Goal: Navigation & Orientation: Find specific page/section

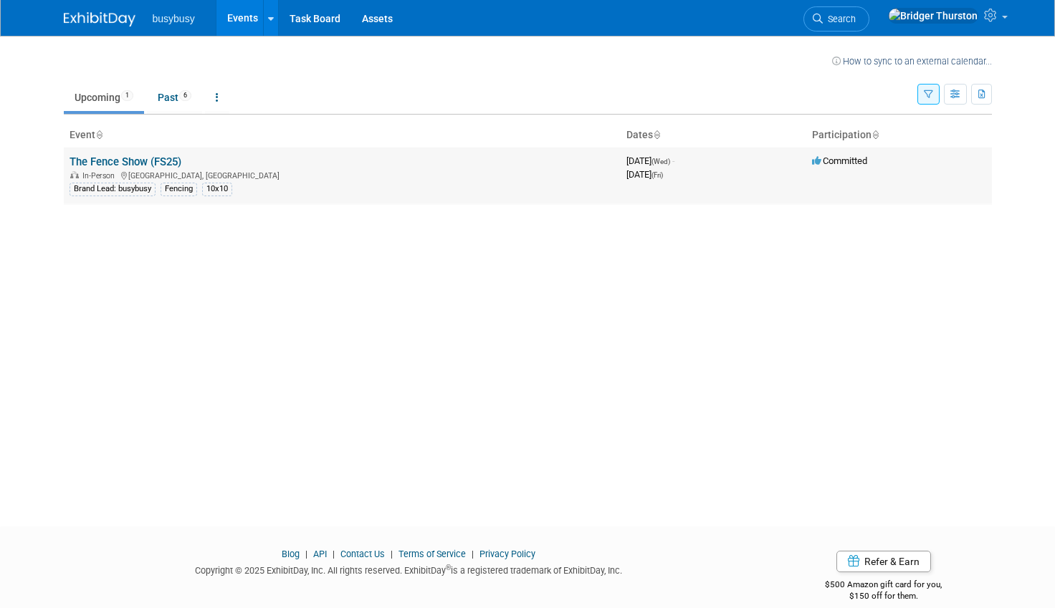
click at [143, 159] on link "The Fence Show (FS25)" at bounding box center [125, 161] width 112 height 13
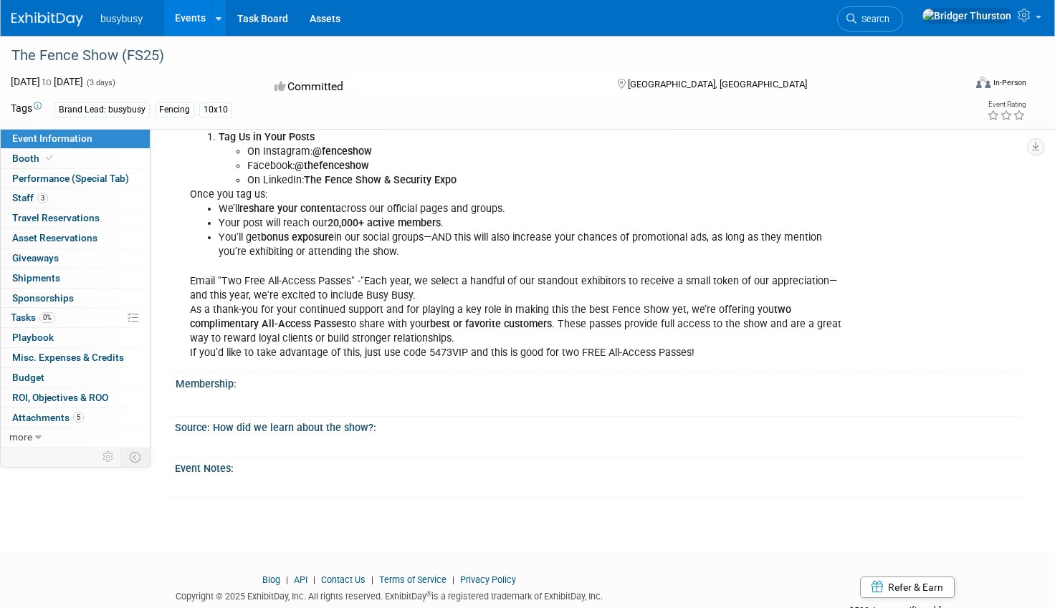
scroll to position [1181, 0]
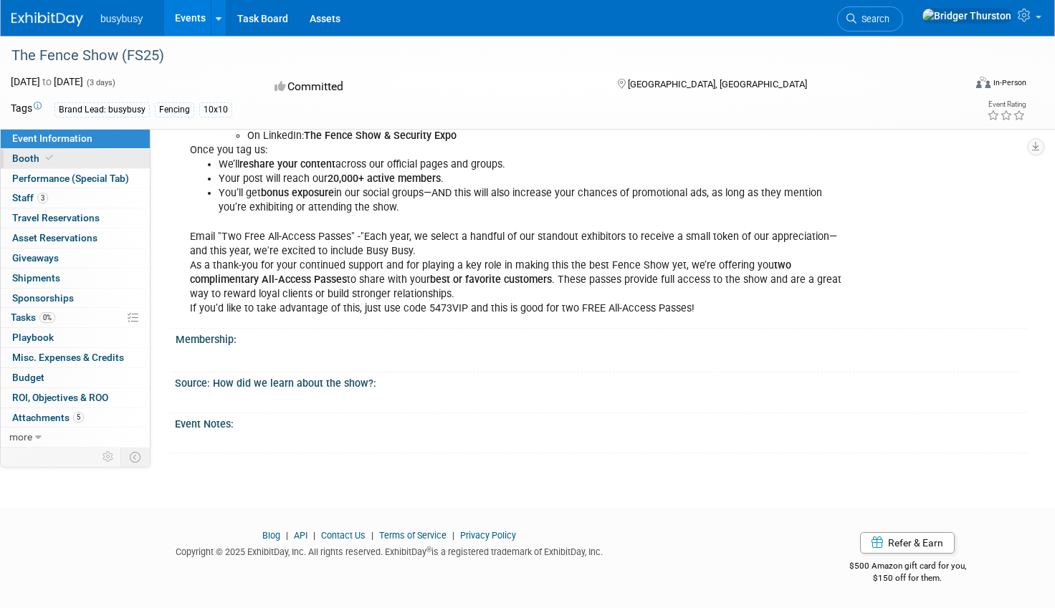
click at [37, 160] on span "Booth" at bounding box center [34, 158] width 44 height 11
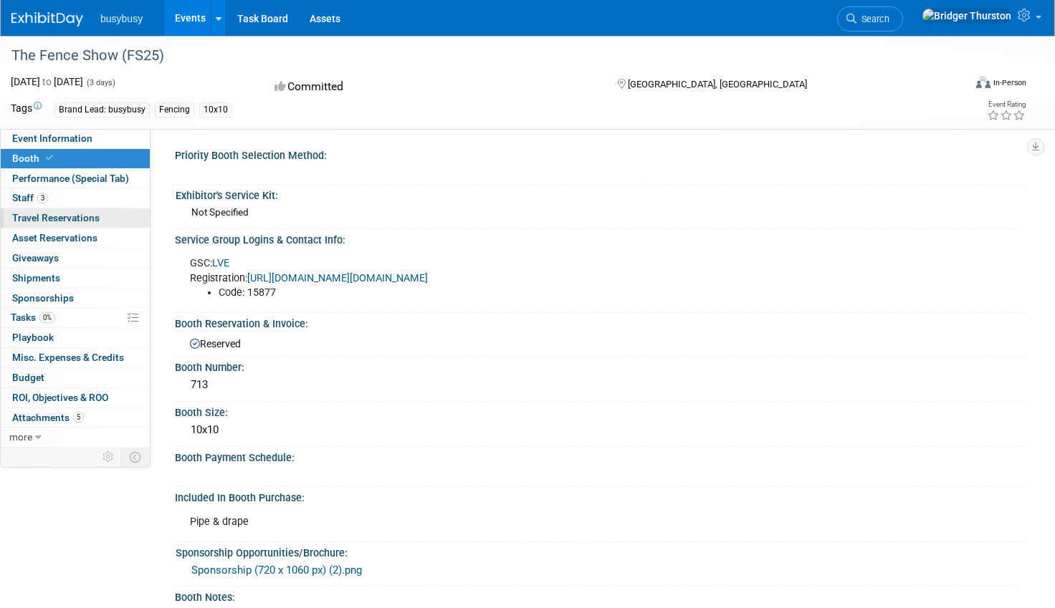
scroll to position [3, 0]
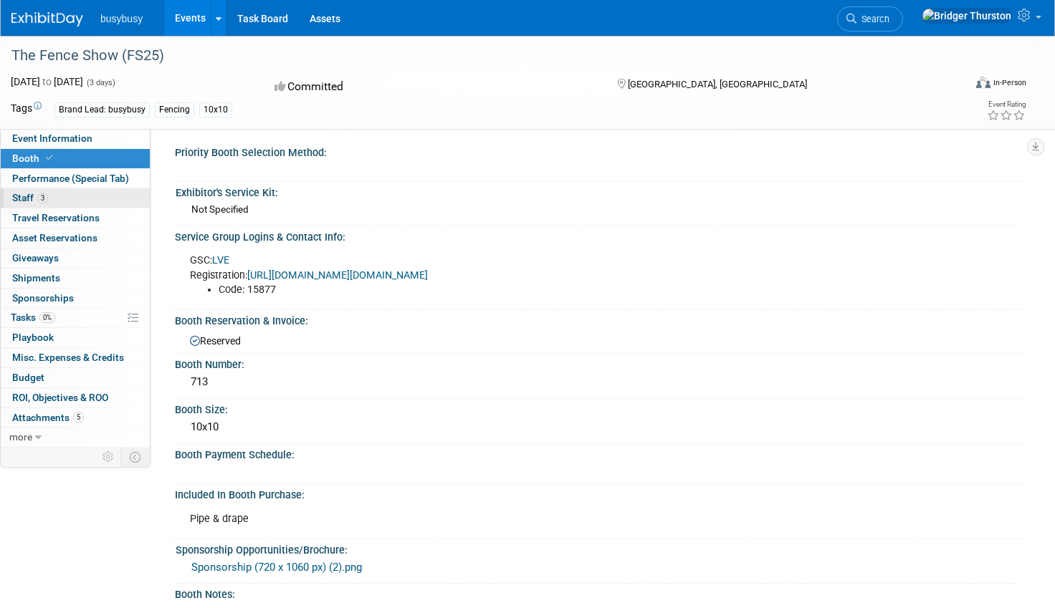
click at [79, 201] on link "3 Staff 3" at bounding box center [75, 197] width 149 height 19
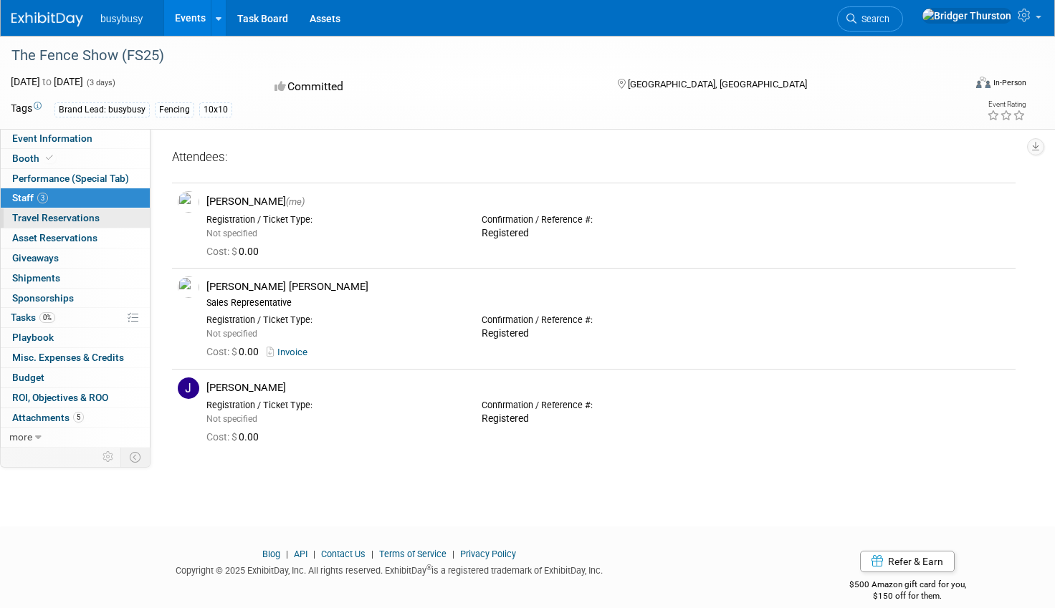
click at [57, 222] on span "Travel Reservations 0" at bounding box center [55, 217] width 87 height 11
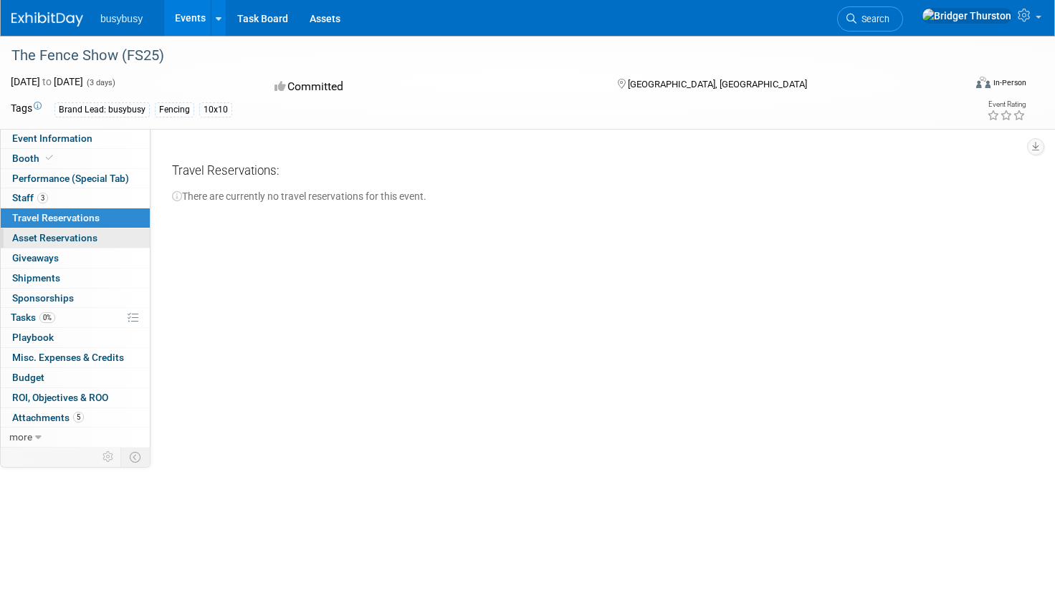
click at [67, 232] on span "Asset Reservations 0" at bounding box center [54, 237] width 85 height 11
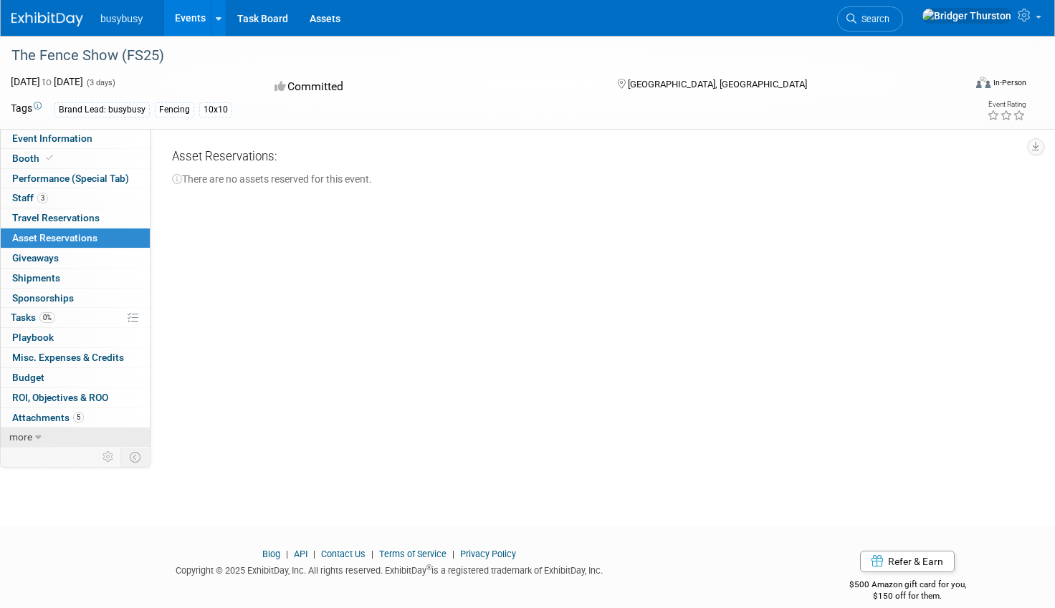
click at [42, 432] on link "more" at bounding box center [75, 437] width 149 height 19
click at [46, 299] on span "Sponsorships 0" at bounding box center [43, 297] width 62 height 11
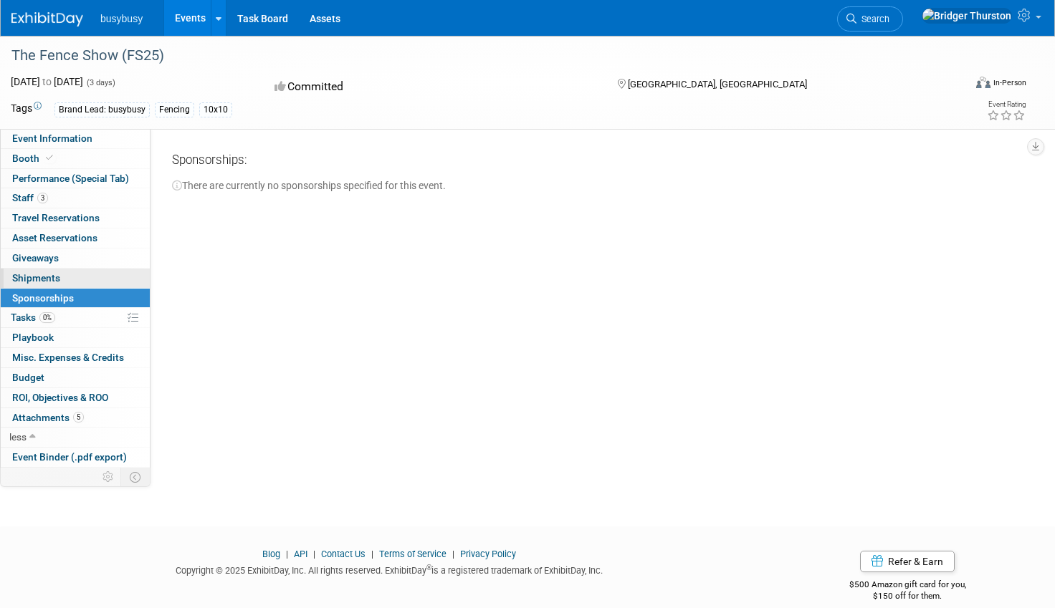
click at [46, 281] on span "Shipments 0" at bounding box center [36, 277] width 48 height 11
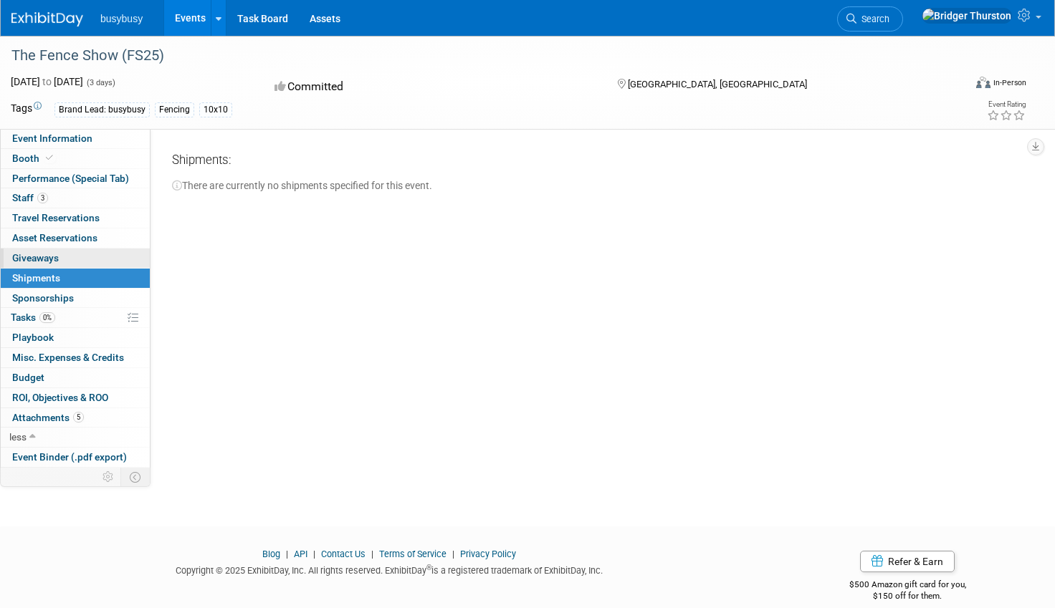
click at [47, 265] on link "0 Giveaways 0" at bounding box center [75, 258] width 149 height 19
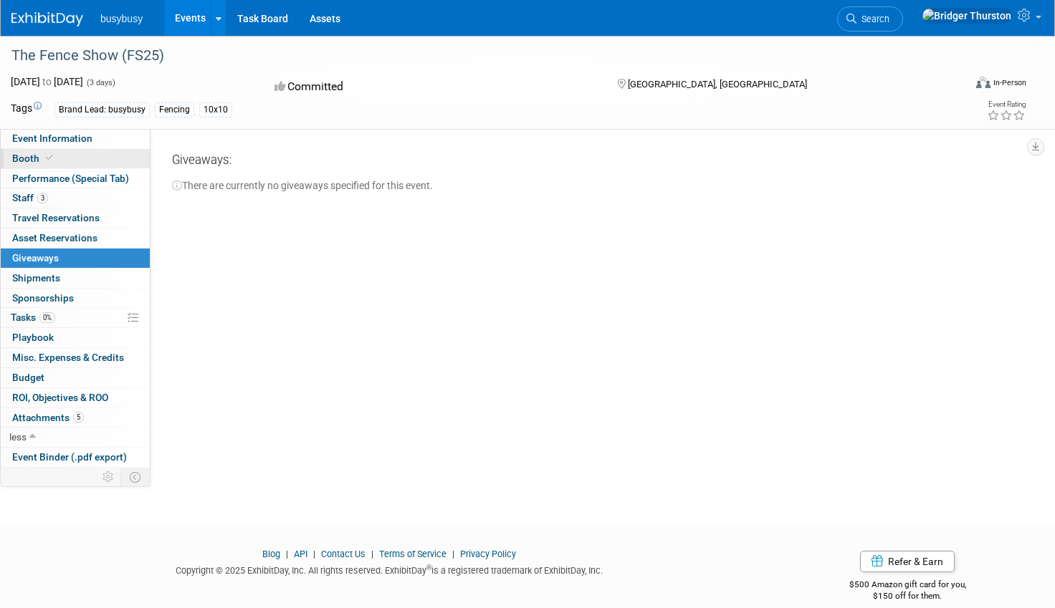
click at [19, 163] on span "Booth" at bounding box center [34, 158] width 44 height 11
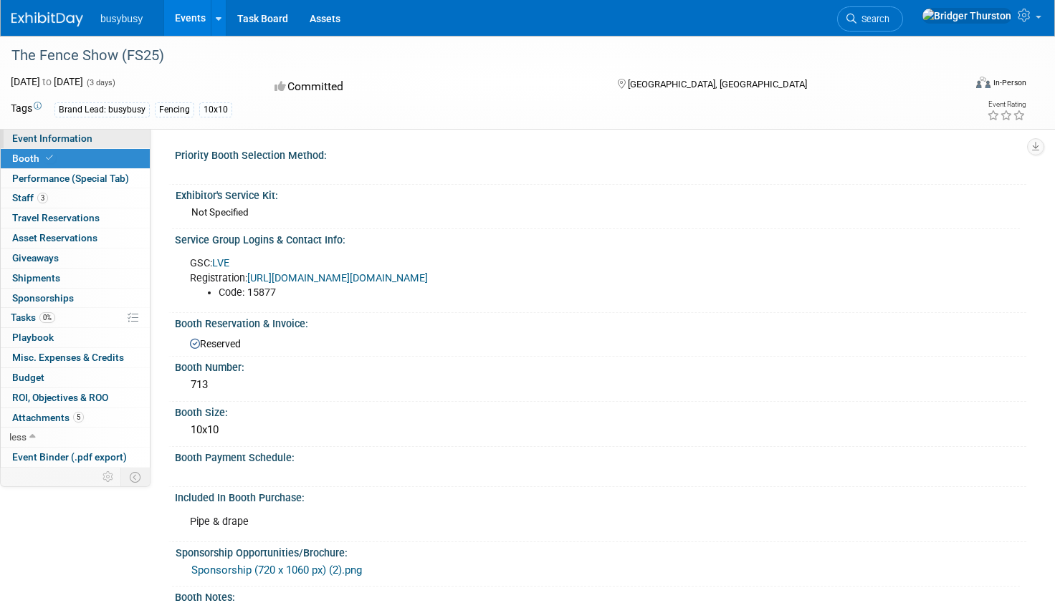
click at [53, 146] on link "Event Information" at bounding box center [75, 138] width 149 height 19
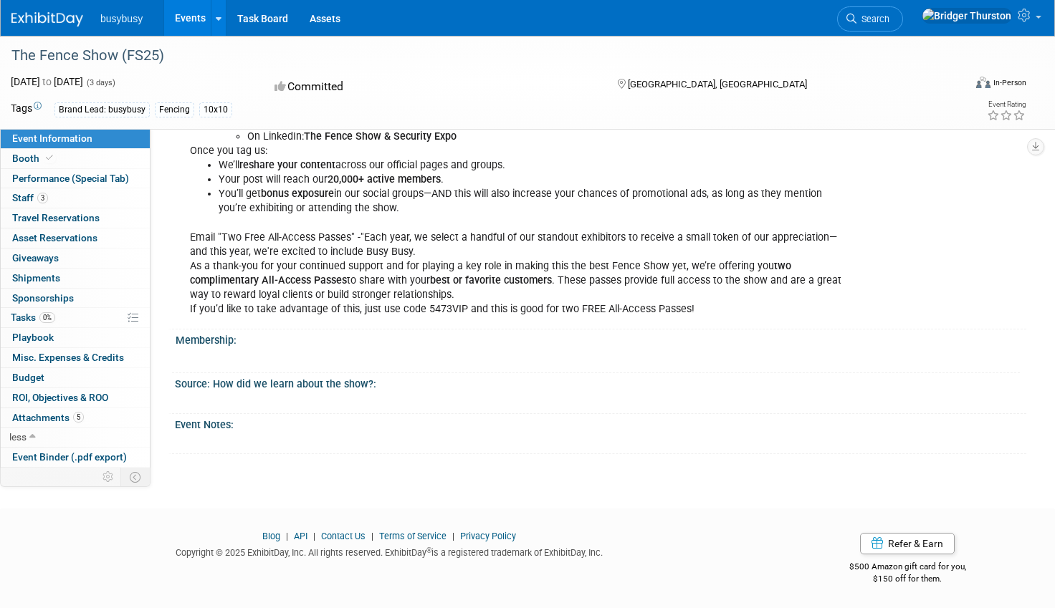
scroll to position [1181, 0]
click at [59, 362] on span "Misc. Expenses & Credits 0" at bounding box center [68, 357] width 112 height 11
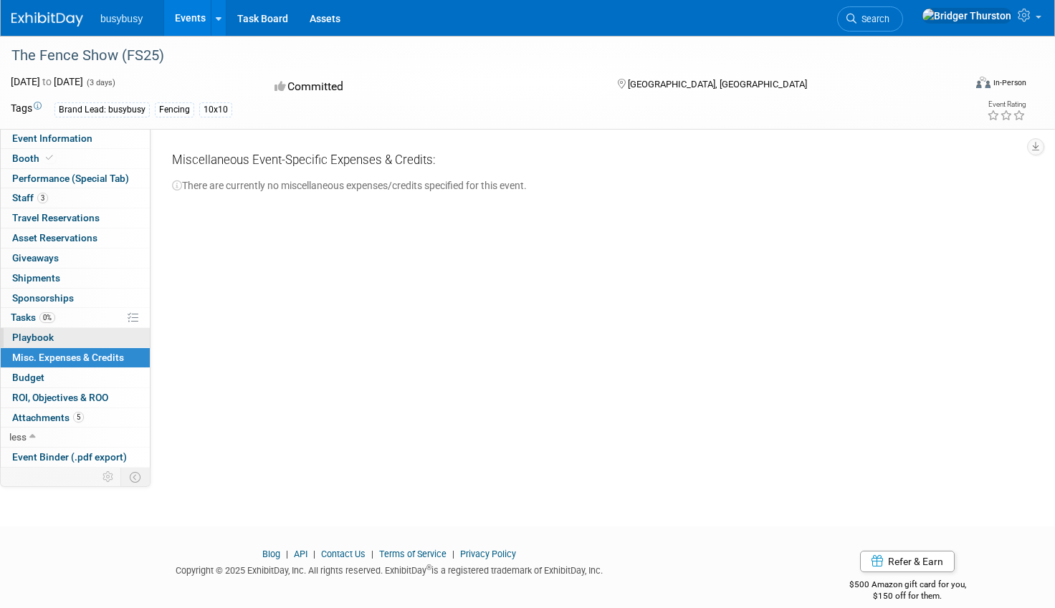
click at [59, 340] on link "0 Playbook 0" at bounding box center [75, 337] width 149 height 19
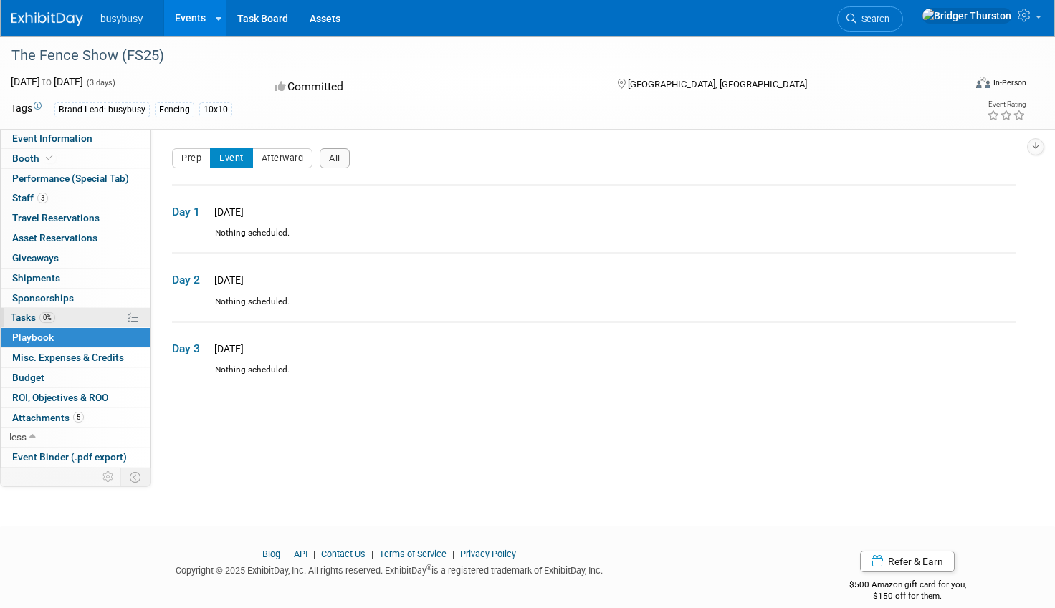
click at [60, 321] on link "0% Tasks 0%" at bounding box center [75, 317] width 149 height 19
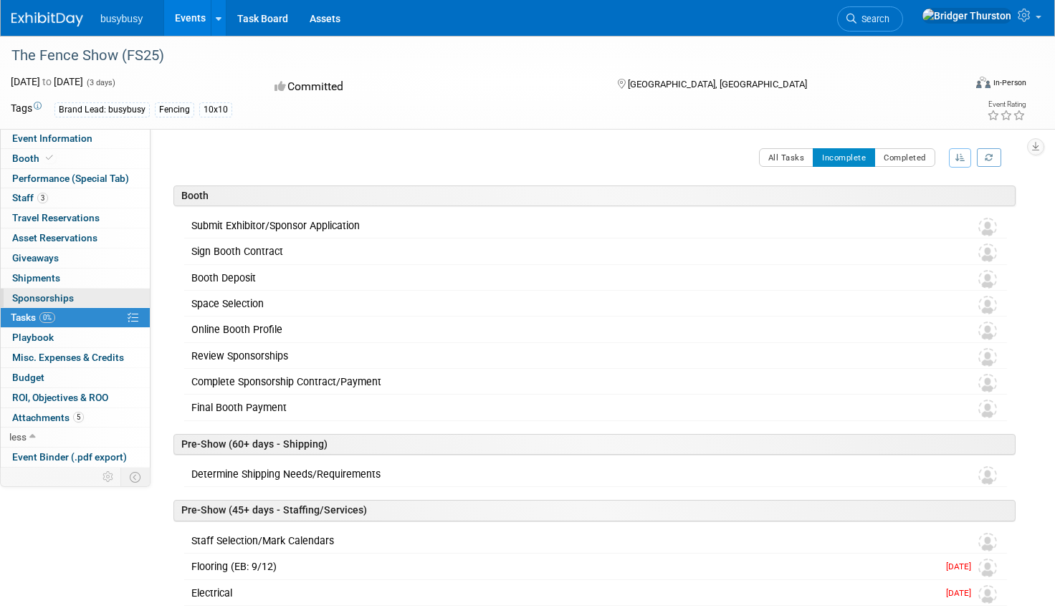
click at [63, 302] on span "Sponsorships 0" at bounding box center [43, 297] width 62 height 11
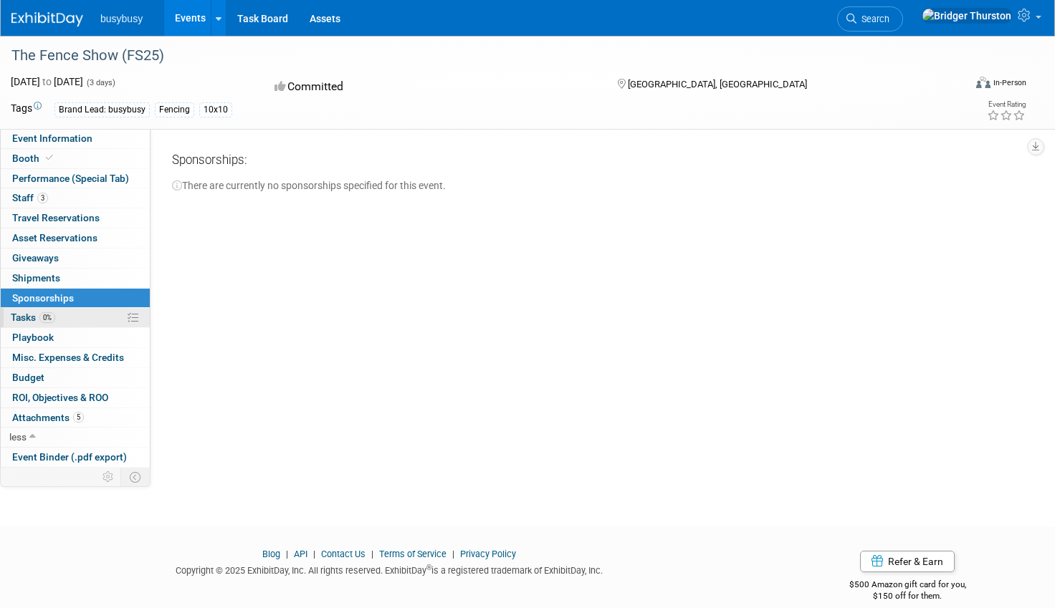
click at [72, 318] on link "0% Tasks 0%" at bounding box center [75, 317] width 149 height 19
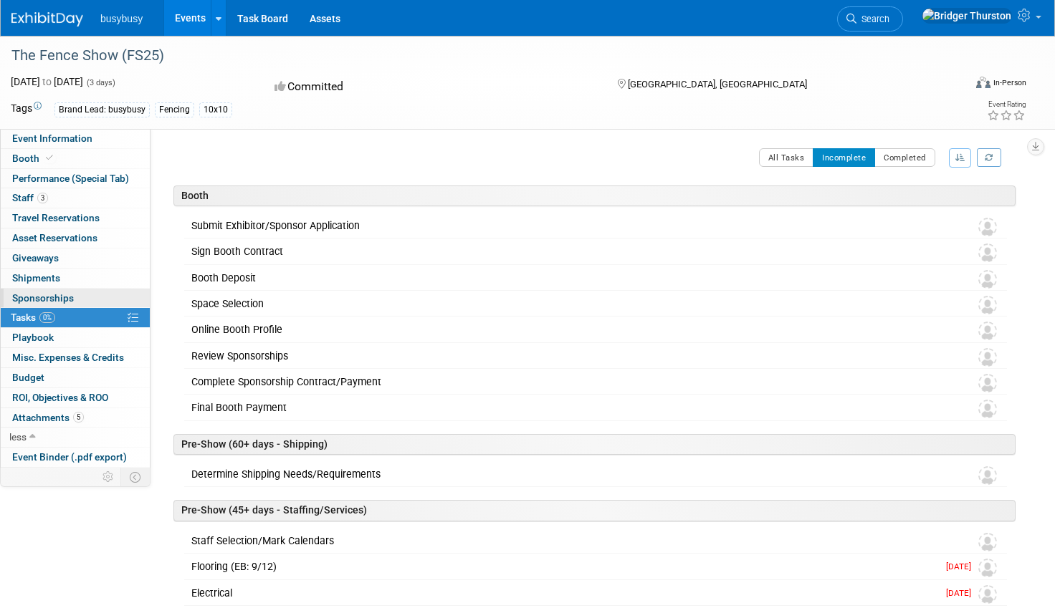
click at [72, 297] on span "Sponsorships 0" at bounding box center [43, 297] width 62 height 11
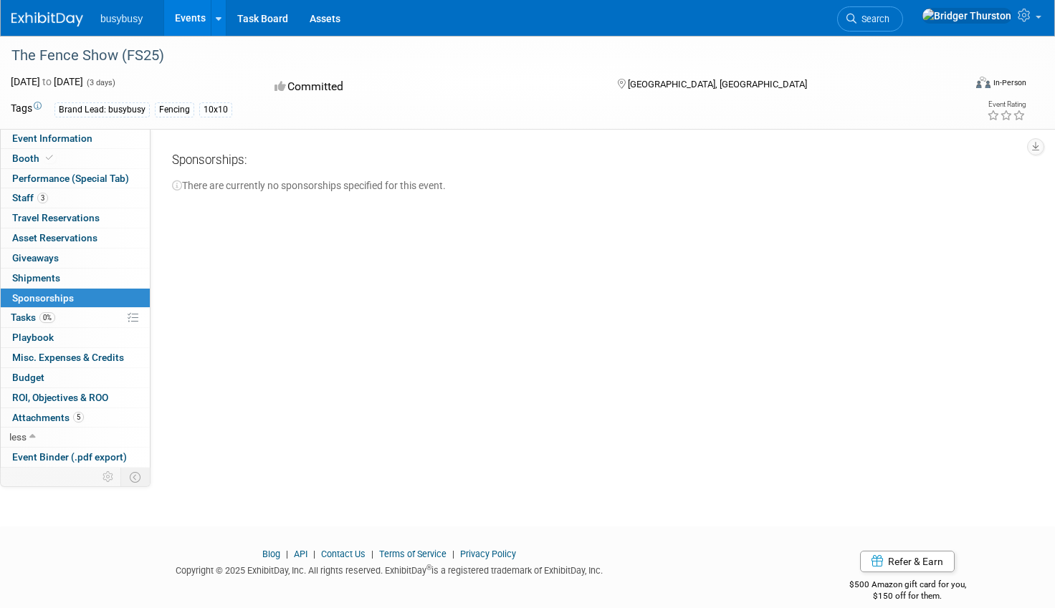
click at [71, 282] on body "busybusy Events Recently Viewed Events: The Fence Show (FS25) Las Vegas, NV Oct…" at bounding box center [527, 304] width 1055 height 608
click at [72, 282] on link "0 Shipments 0" at bounding box center [75, 278] width 149 height 19
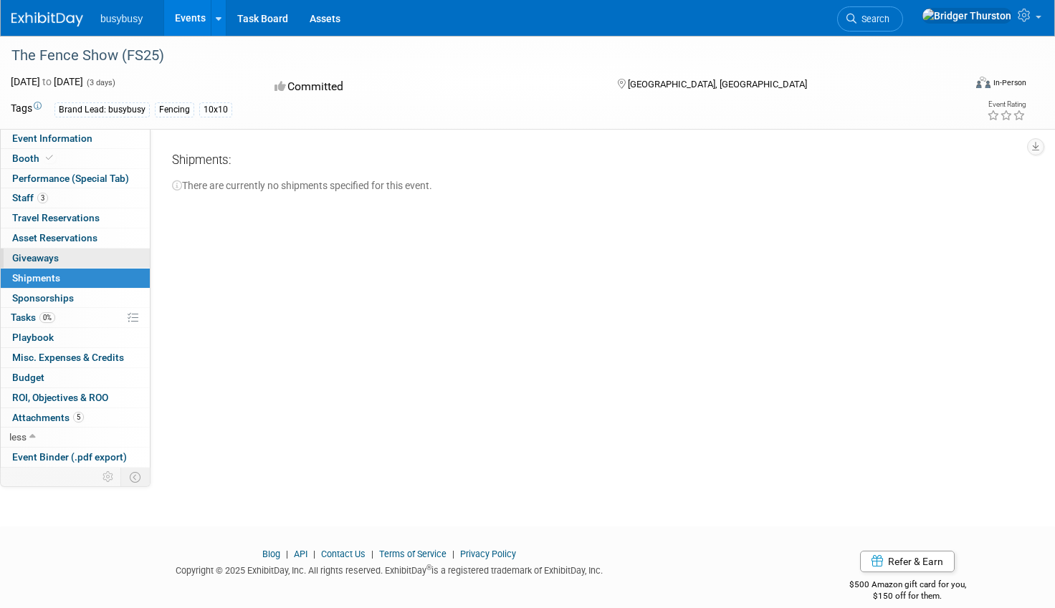
click at [73, 266] on link "0 Giveaways 0" at bounding box center [75, 258] width 149 height 19
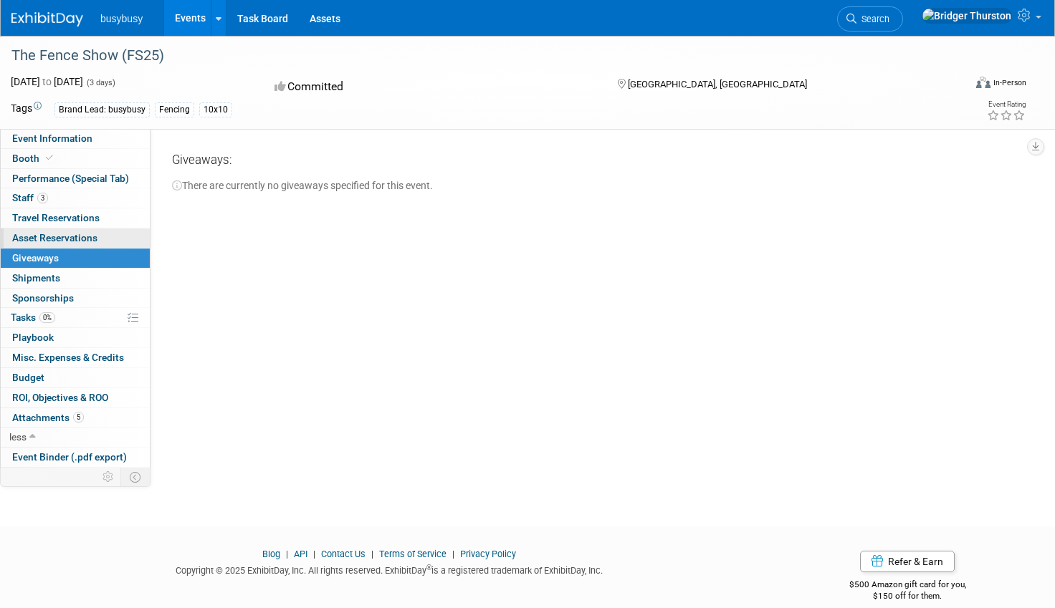
click at [71, 235] on span "Asset Reservations 0" at bounding box center [54, 237] width 85 height 11
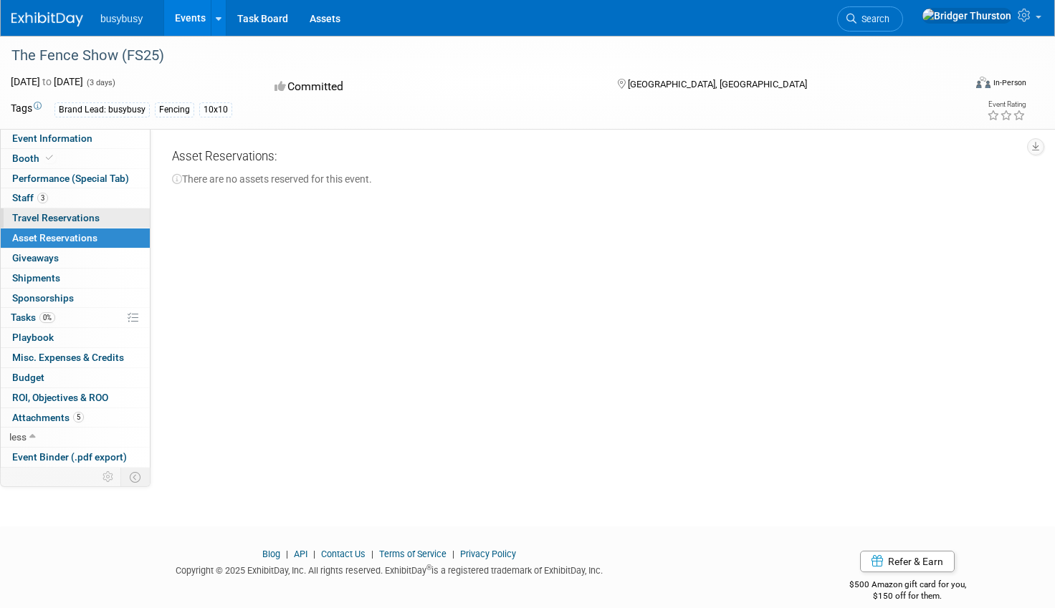
click at [68, 221] on span "Travel Reservations 0" at bounding box center [55, 217] width 87 height 11
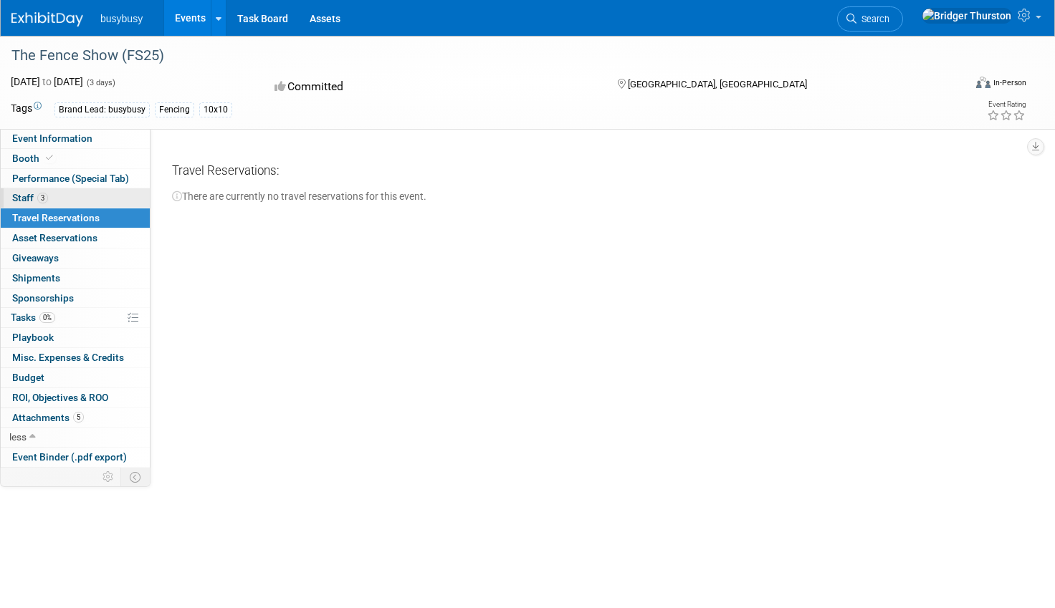
click at [59, 206] on link "3 Staff 3" at bounding box center [75, 197] width 149 height 19
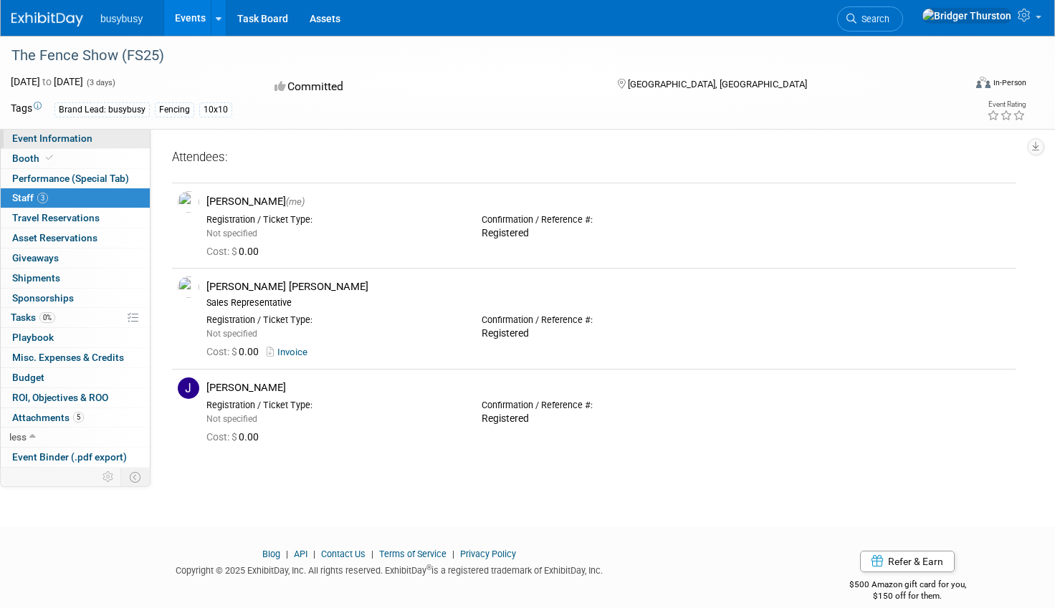
click at [85, 140] on span "Event Information" at bounding box center [52, 138] width 80 height 11
